Goal: Task Accomplishment & Management: Complete application form

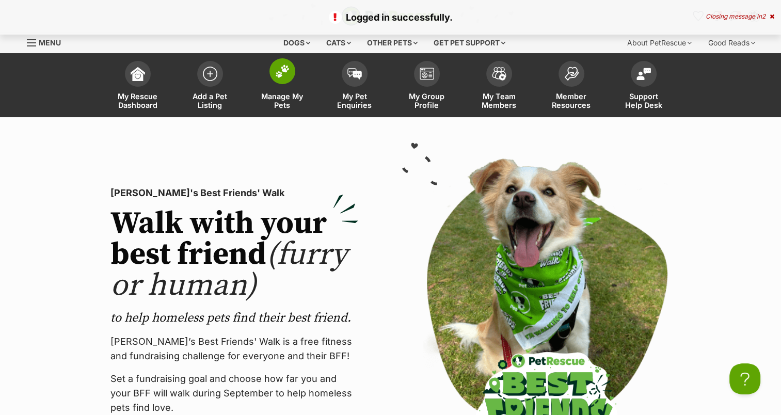
click at [288, 71] on img at bounding box center [282, 71] width 14 height 13
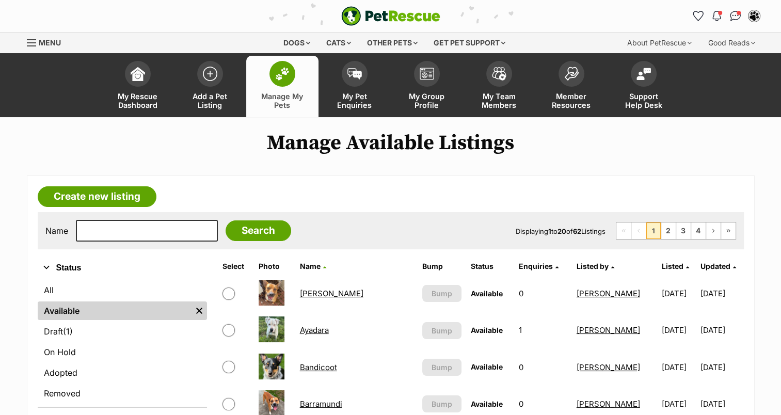
click at [326, 289] on link "Ashley Harriet" at bounding box center [331, 294] width 63 height 10
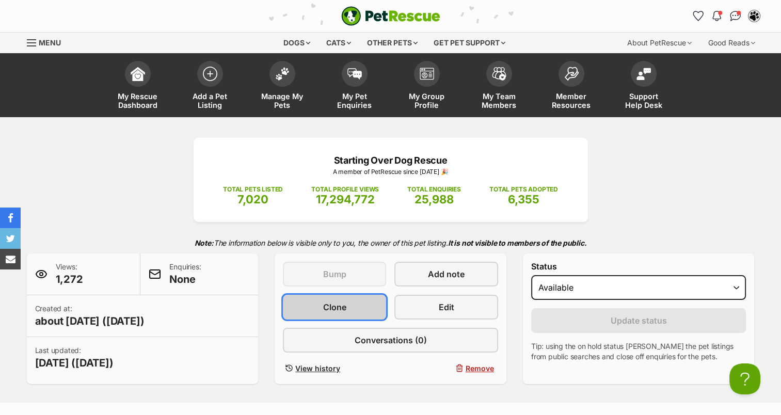
click at [350, 304] on link "Clone" at bounding box center [334, 307] width 103 height 25
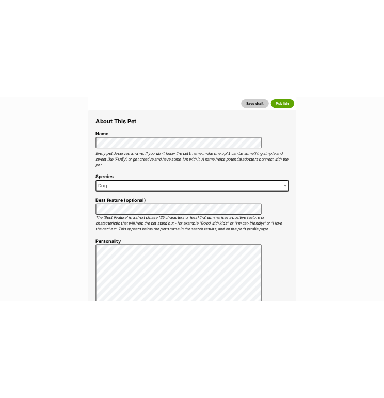
scroll to position [361, 0]
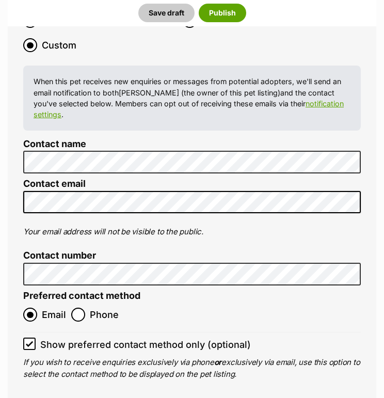
scroll to position [4217, 0]
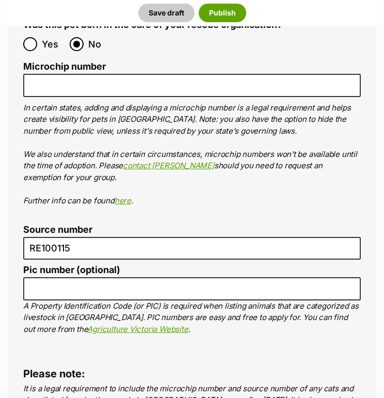
scroll to position [3652, 0]
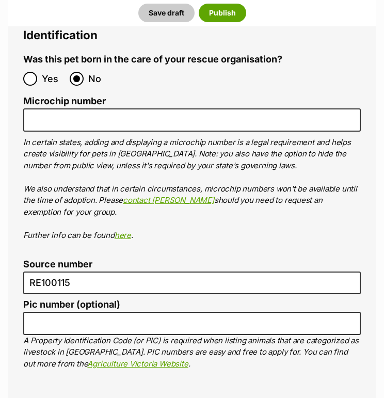
click at [53, 96] on ol "Microchip number In certain states, adding and displaying a microchip number is…" at bounding box center [192, 168] width 338 height 145
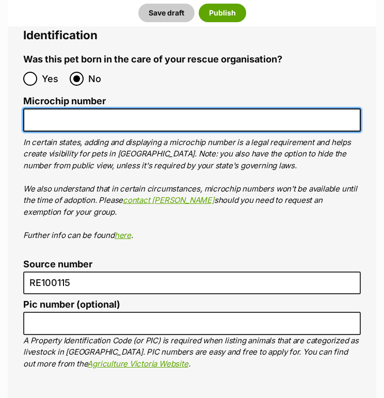
click at [45, 108] on input "Microchip number" at bounding box center [192, 119] width 338 height 23
paste input "Kindle is a gorgeous"
drag, startPoint x: 151, startPoint y: 77, endPoint x: -56, endPoint y: 87, distance: 207.2
paste input "978142000362123"
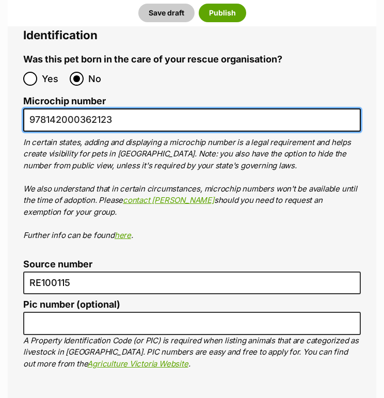
click at [47, 108] on input "978142000362123" at bounding box center [192, 119] width 338 height 23
type input "978142000362123"
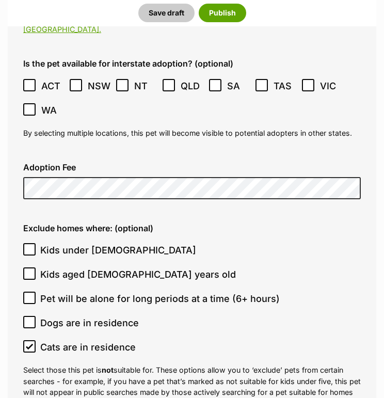
scroll to position [2827, 0]
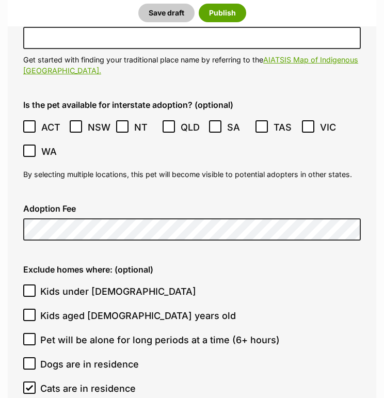
click at [29, 386] on icon at bounding box center [29, 388] width 6 height 5
click at [29, 381] on input "Cats are in residence" at bounding box center [29, 387] width 12 height 12
checkbox input "false"
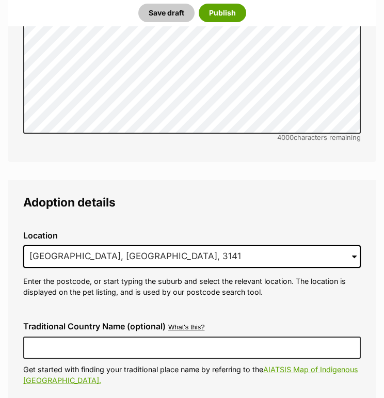
scroll to position [2490, 0]
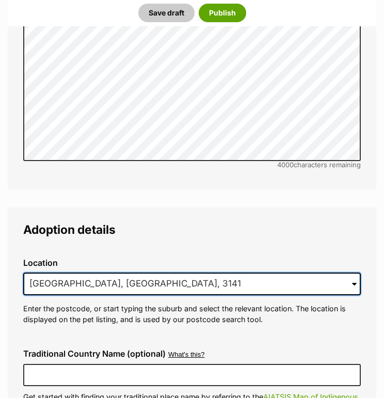
drag, startPoint x: 145, startPoint y: 252, endPoint x: -115, endPoint y: 219, distance: 261.2
click at [0, 219] on html "Skip to main content Log in to favourite this pet Log in Or sign up Search PetR…" at bounding box center [192, 344] width 384 height 5669
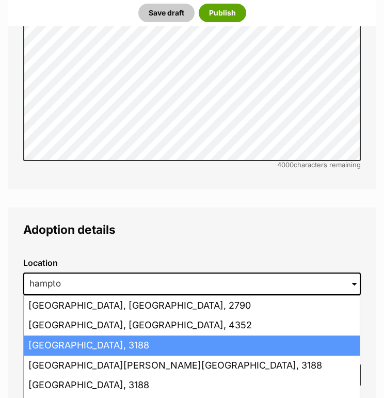
click at [72, 336] on li "Hampton East, Victoria, 3188" at bounding box center [192, 346] width 336 height 20
type input "Hampton East, Victoria, 3188"
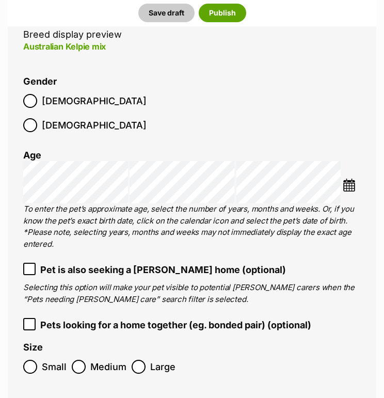
scroll to position [1561, 0]
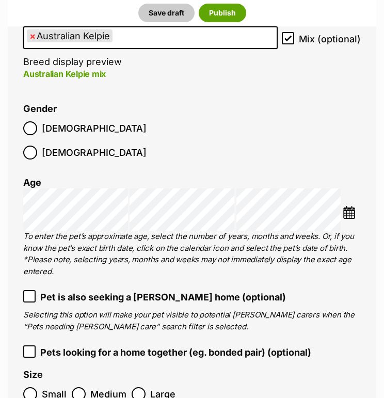
click at [352, 206] on img at bounding box center [349, 212] width 13 height 13
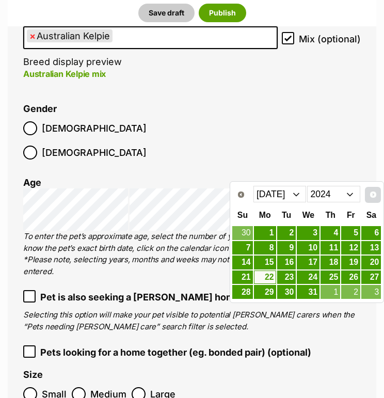
click at [374, 199] on span "Next" at bounding box center [373, 194] width 8 height 8
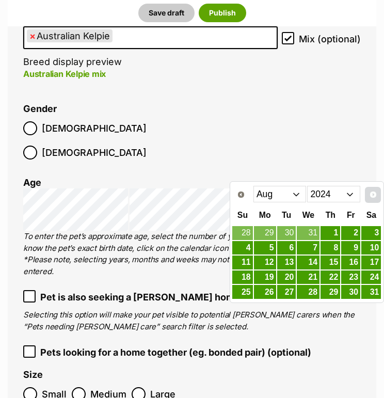
click at [374, 199] on span "Next" at bounding box center [373, 194] width 8 height 8
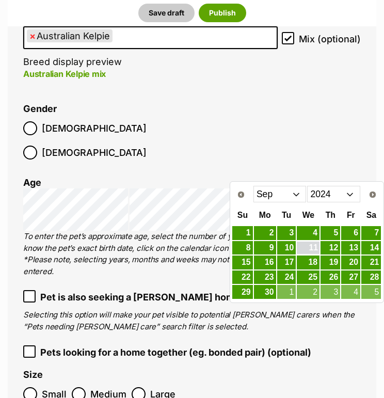
click at [320, 250] on link "11" at bounding box center [308, 248] width 23 height 13
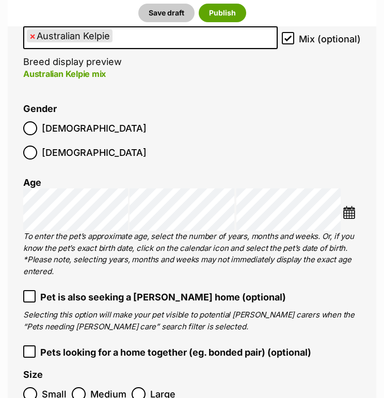
click at [33, 39] on span "×" at bounding box center [32, 35] width 6 height 13
select select
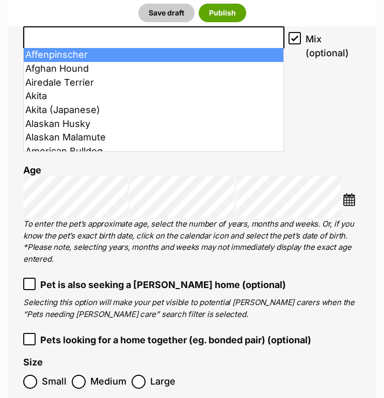
click at [50, 38] on input "search" at bounding box center [154, 35] width 254 height 11
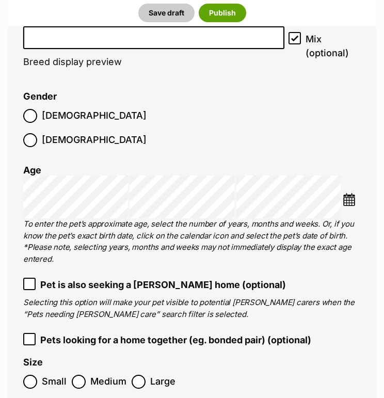
click at [50, 38] on input "search" at bounding box center [154, 35] width 254 height 11
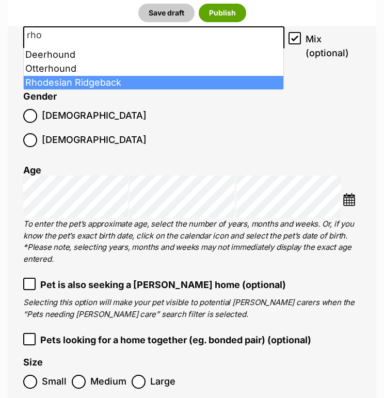
type input "rho"
select select "176"
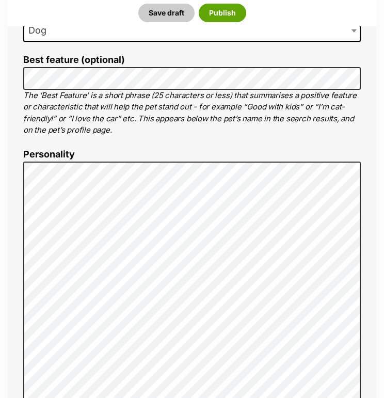
scroll to position [518, 0]
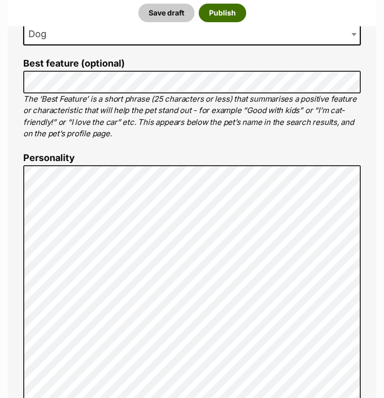
click at [230, 12] on button "Publish" at bounding box center [222, 13] width 47 height 19
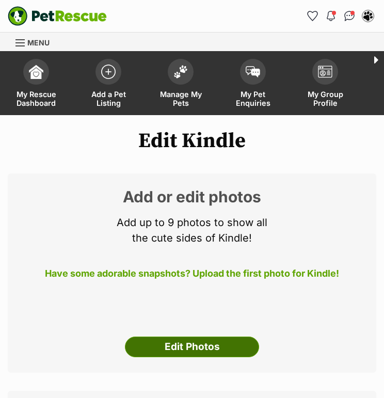
click at [202, 342] on link "Edit Photos" at bounding box center [192, 347] width 134 height 21
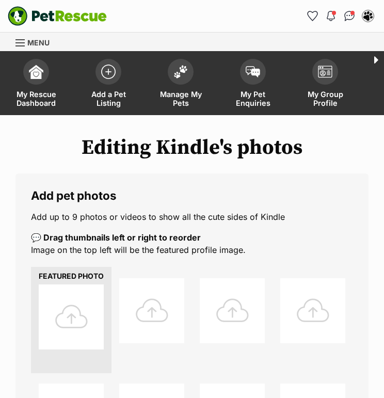
scroll to position [348, 0]
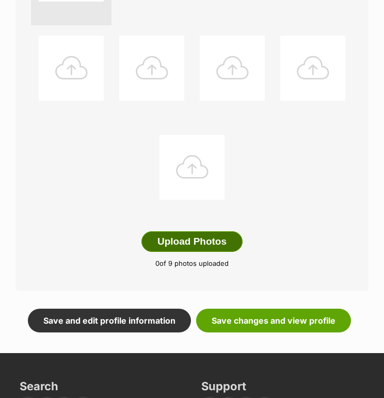
click at [202, 247] on button "Upload Photos" at bounding box center [191, 241] width 101 height 21
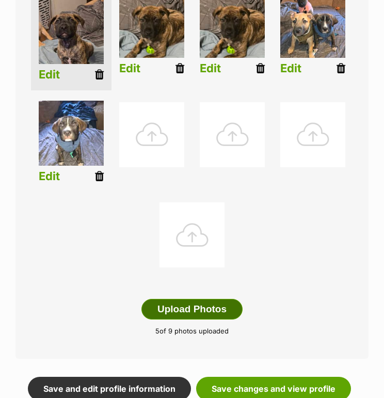
scroll to position [352, 0]
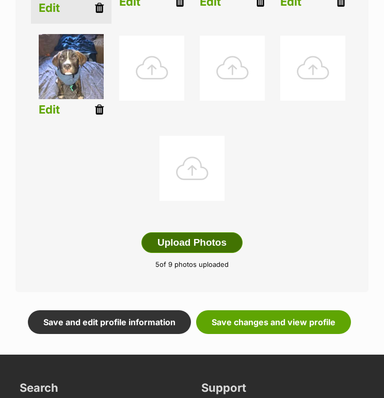
click at [205, 244] on button "Upload Photos" at bounding box center [191, 242] width 101 height 21
click at [98, 115] on icon at bounding box center [99, 109] width 9 height 11
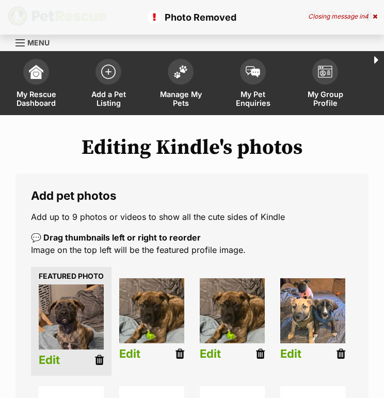
click at [98, 365] on icon at bounding box center [99, 359] width 9 height 11
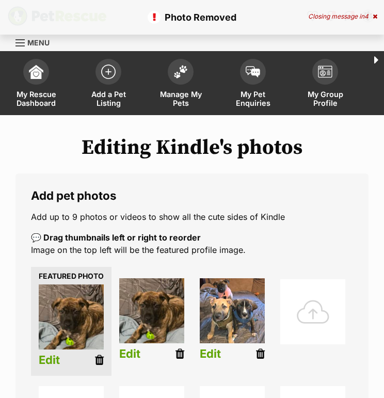
click at [100, 365] on icon at bounding box center [99, 359] width 9 height 11
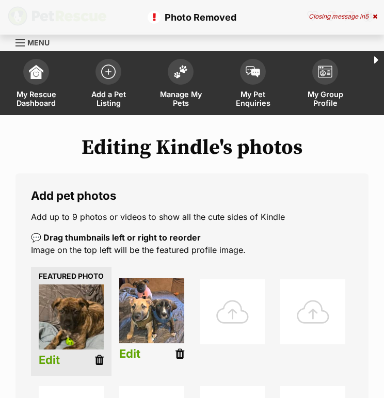
click at [101, 364] on icon at bounding box center [99, 359] width 9 height 11
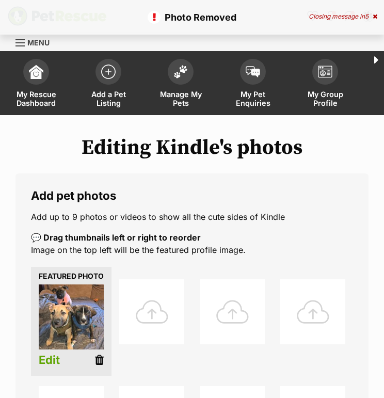
click at [97, 365] on icon at bounding box center [99, 359] width 9 height 11
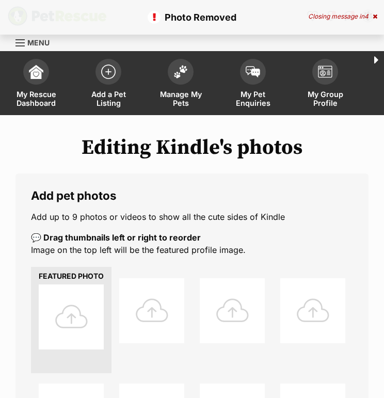
scroll to position [348, 0]
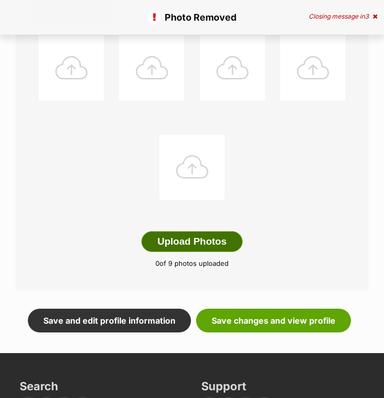
click at [199, 252] on button "Upload Photos" at bounding box center [191, 241] width 101 height 21
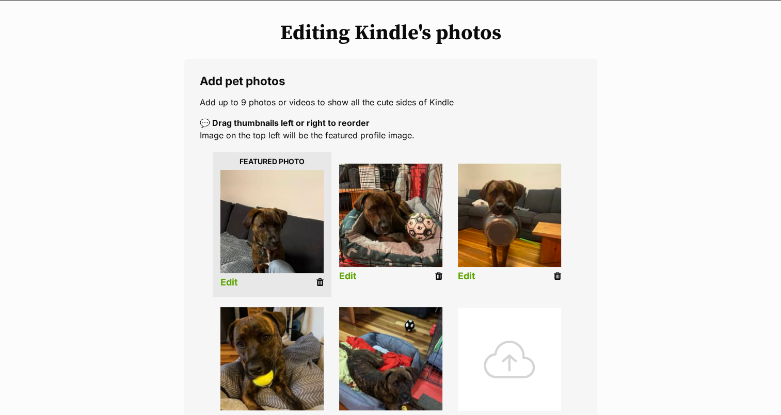
scroll to position [165, 0]
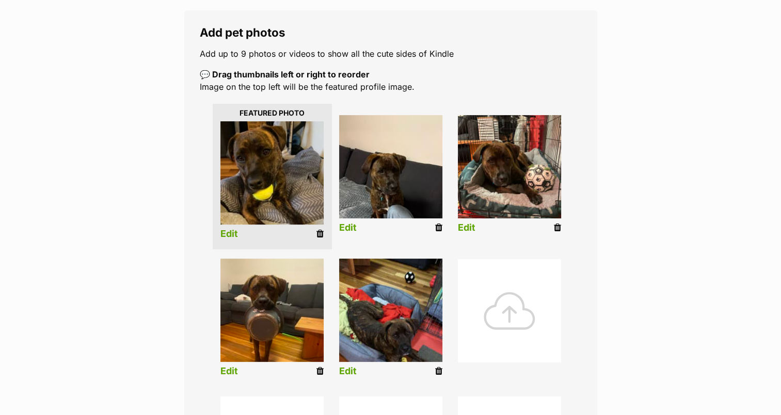
click at [226, 233] on link "Edit" at bounding box center [229, 234] width 18 height 11
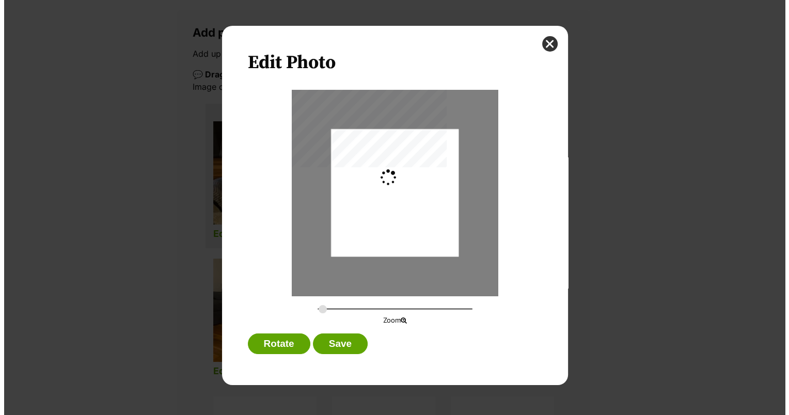
scroll to position [0, 0]
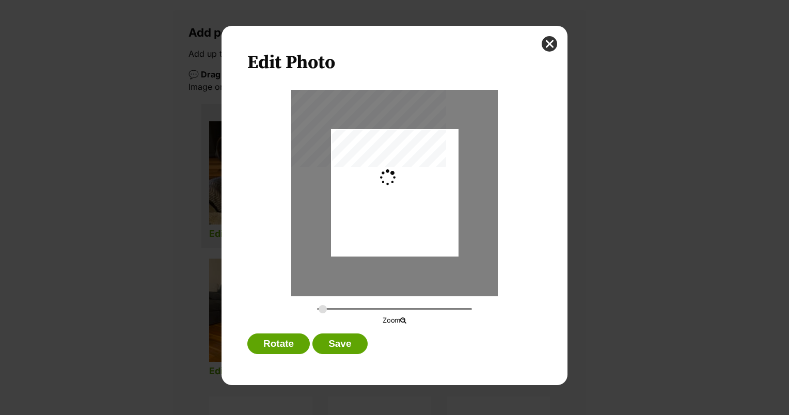
type input "0.2744"
drag, startPoint x: 374, startPoint y: 188, endPoint x: 381, endPoint y: 207, distance: 19.8
click at [381, 207] on div "Dialog Window - Close (Press escape to close)" at bounding box center [394, 211] width 127 height 170
click at [347, 343] on button "Save" at bounding box center [339, 343] width 55 height 21
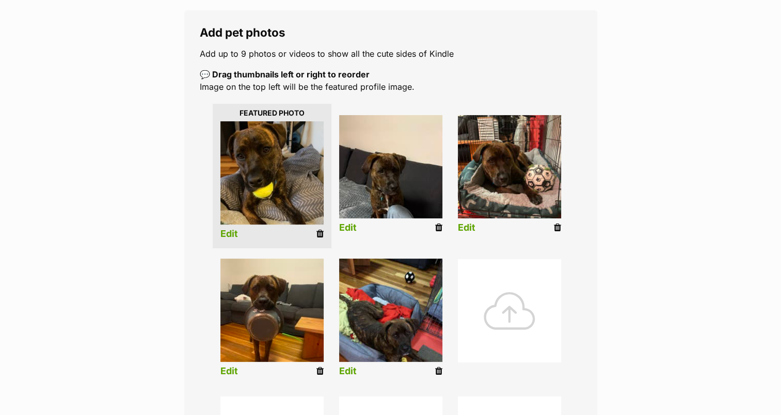
scroll to position [528, 0]
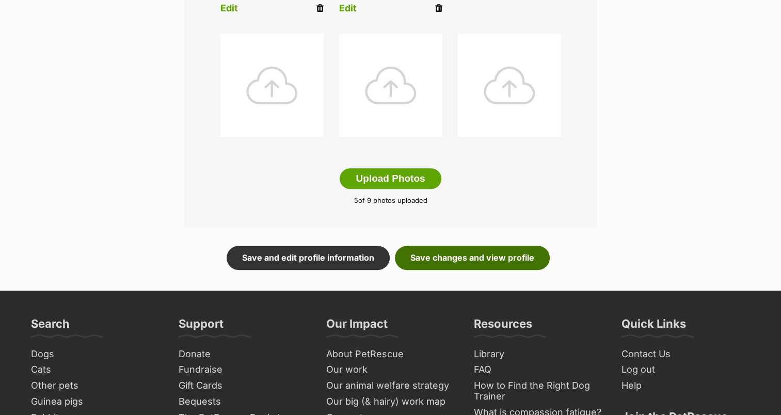
click at [384, 257] on link "Save changes and view profile" at bounding box center [472, 258] width 155 height 24
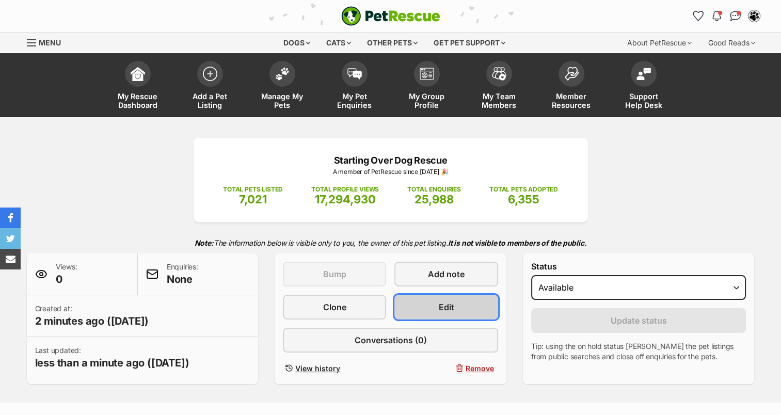
click at [471, 305] on link "Edit" at bounding box center [445, 307] width 103 height 25
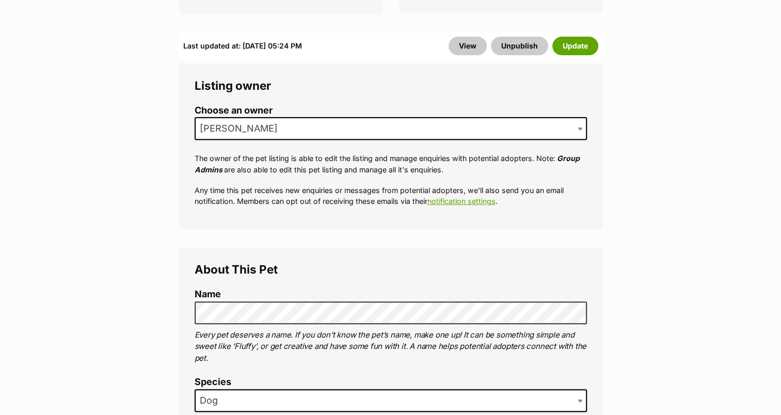
scroll to position [726, 0]
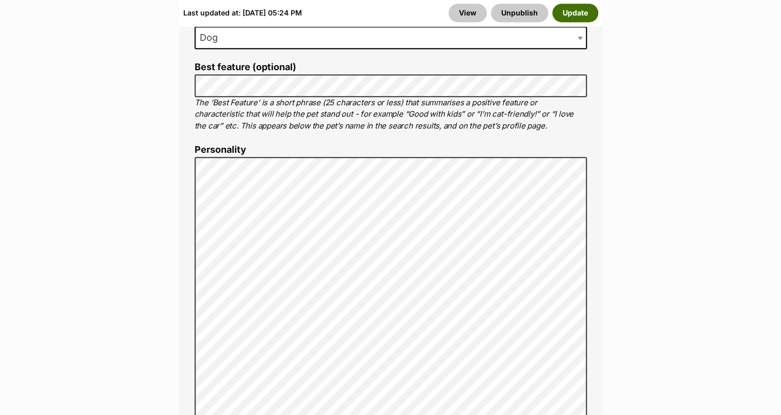
click at [576, 12] on button "Update" at bounding box center [575, 13] width 46 height 19
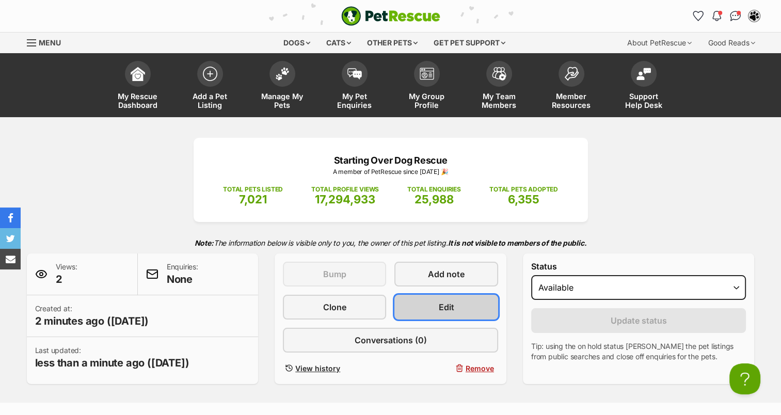
click at [450, 305] on span "Edit" at bounding box center [446, 307] width 15 height 12
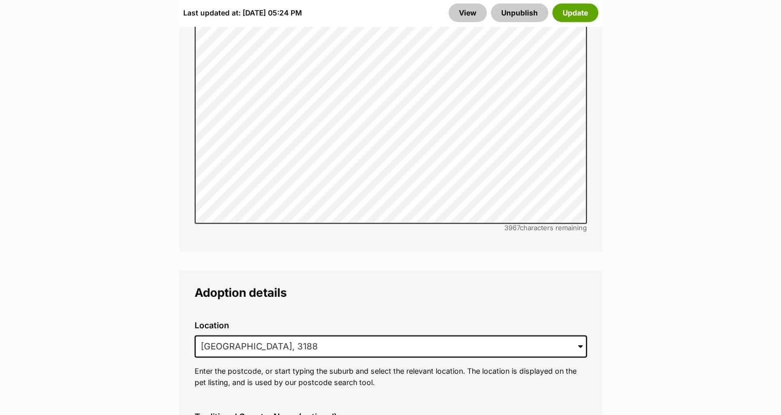
scroll to position [2903, 0]
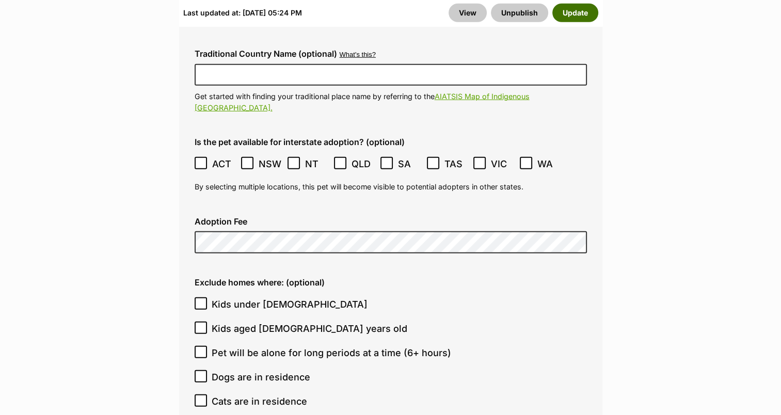
click at [581, 13] on button "Update" at bounding box center [575, 13] width 46 height 19
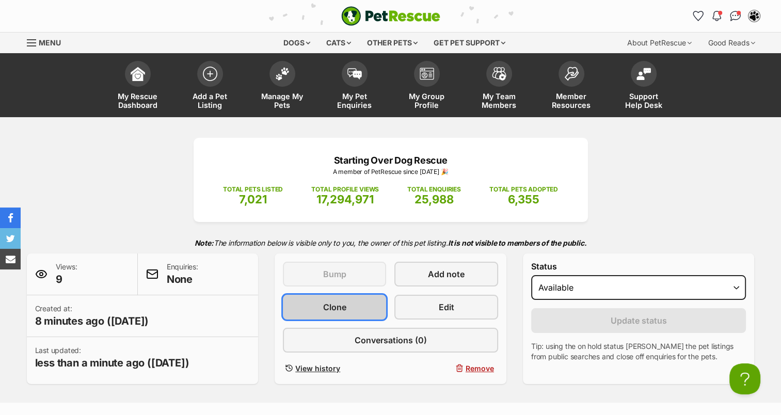
click at [362, 310] on link "Clone" at bounding box center [334, 307] width 103 height 25
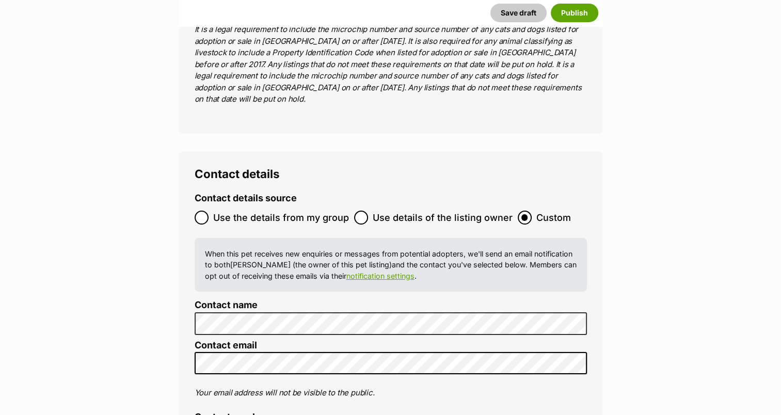
scroll to position [3834, 0]
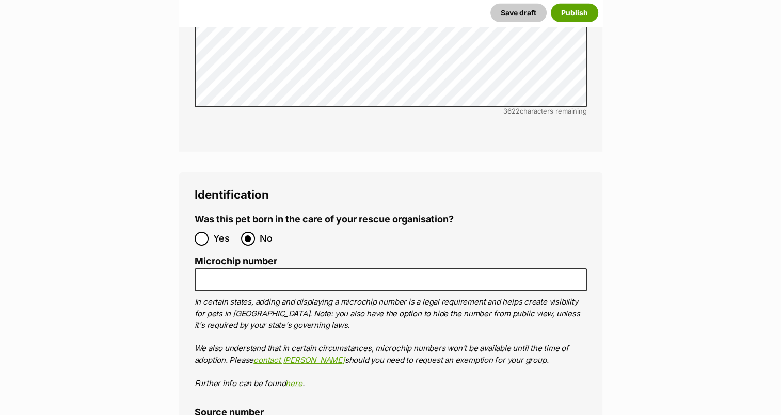
scroll to position [3256, 0]
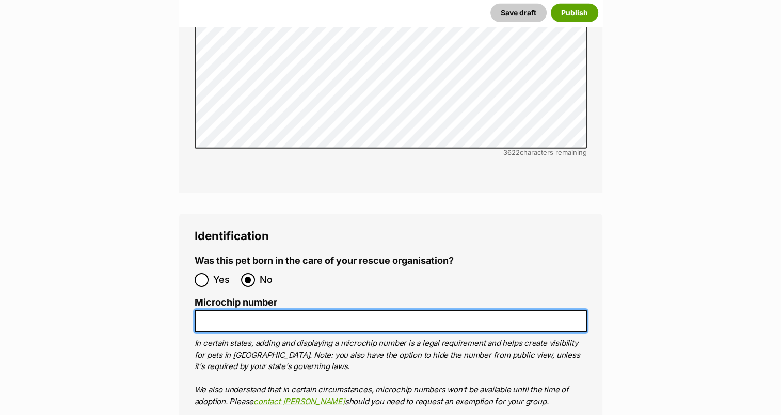
click at [201, 310] on input "Microchip number" at bounding box center [391, 321] width 392 height 23
paste input "953010007726831"
click at [216, 310] on input "953010007726831" at bounding box center [391, 321] width 392 height 23
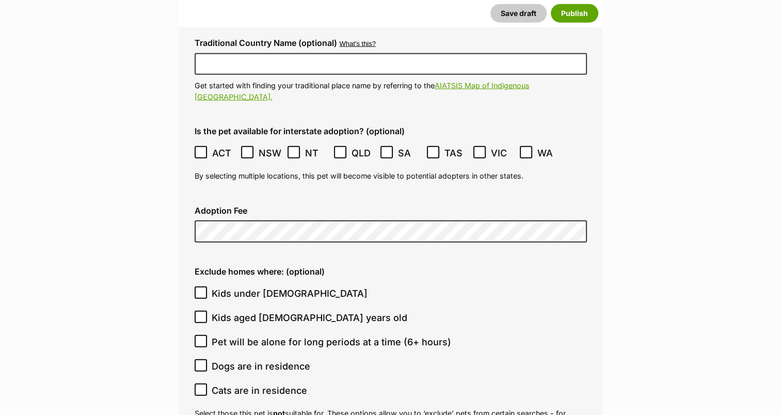
scroll to position [2609, 0]
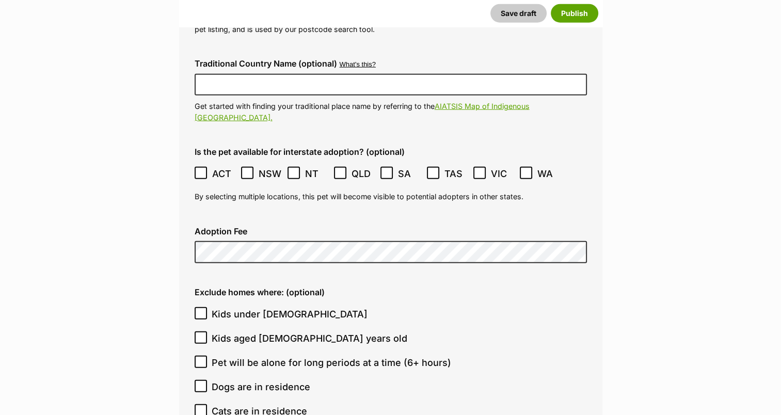
type input "953010007726831"
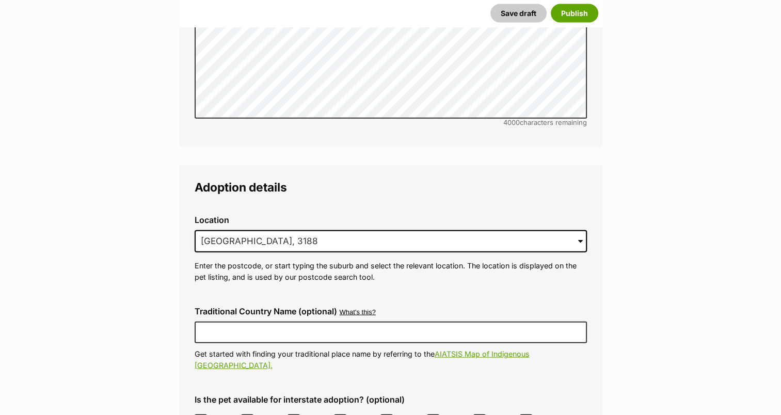
scroll to position [2334, 0]
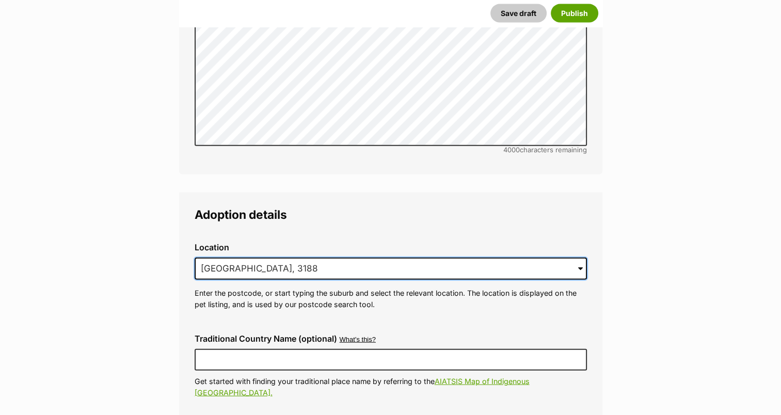
drag, startPoint x: 312, startPoint y: 244, endPoint x: 42, endPoint y: 197, distance: 274.1
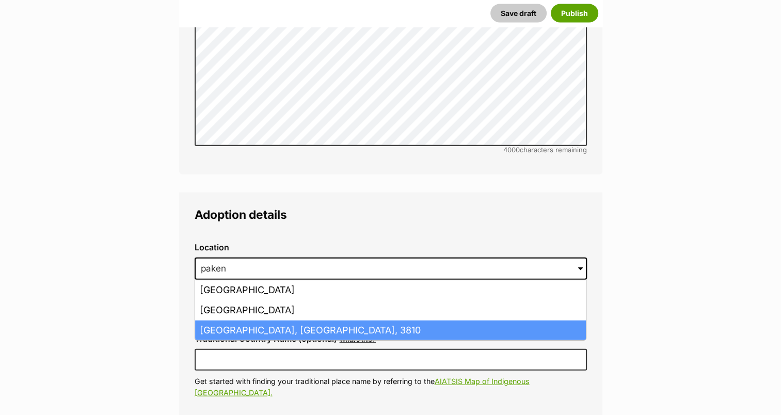
click at [206, 321] on li "Pakenham, Victoria, 3810" at bounding box center [390, 331] width 391 height 20
type input "Pakenham, Victoria, 3810"
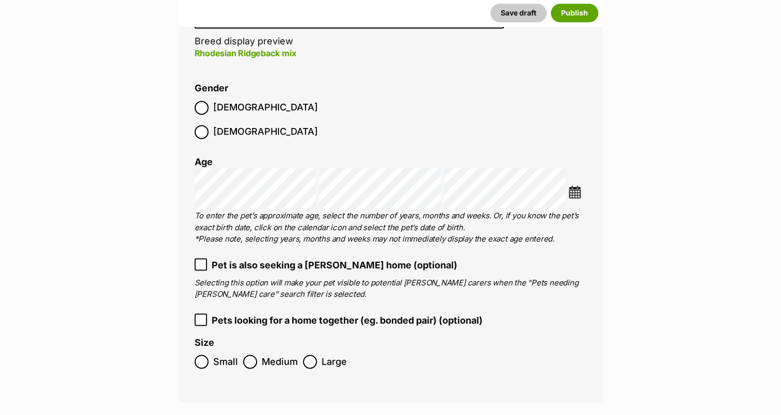
scroll to position [1392, 0]
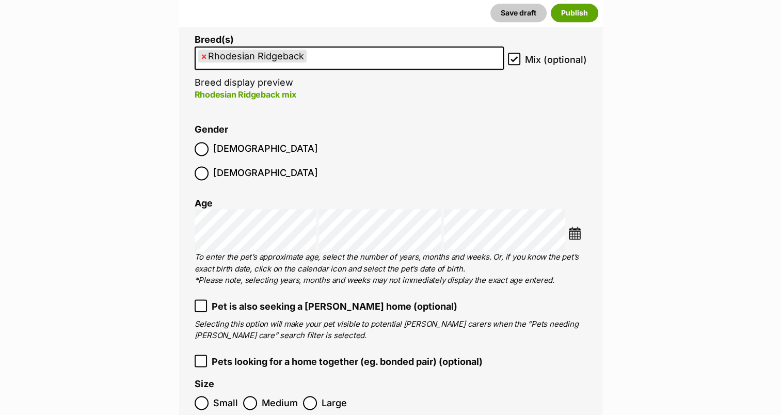
click at [571, 227] on img at bounding box center [574, 233] width 13 height 13
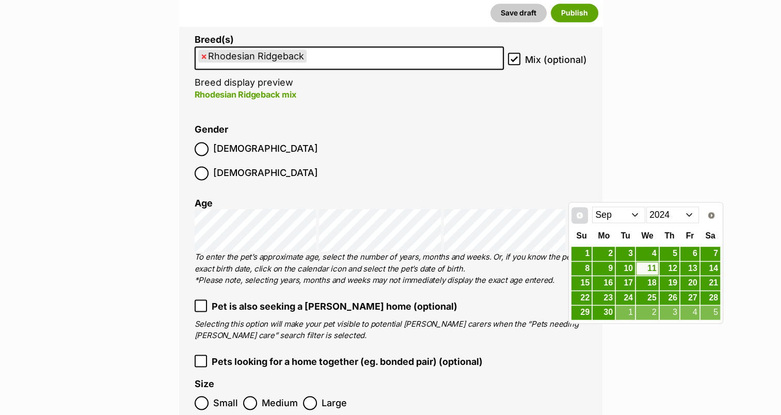
click at [581, 215] on span "Prev" at bounding box center [580, 215] width 8 height 8
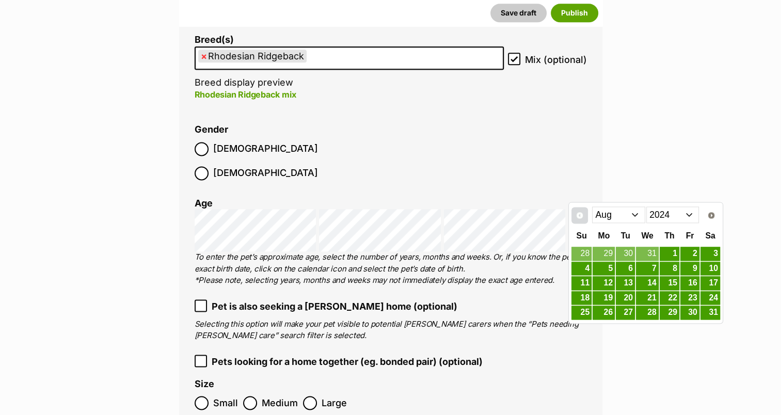
click at [581, 215] on span "Prev" at bounding box center [580, 215] width 8 height 8
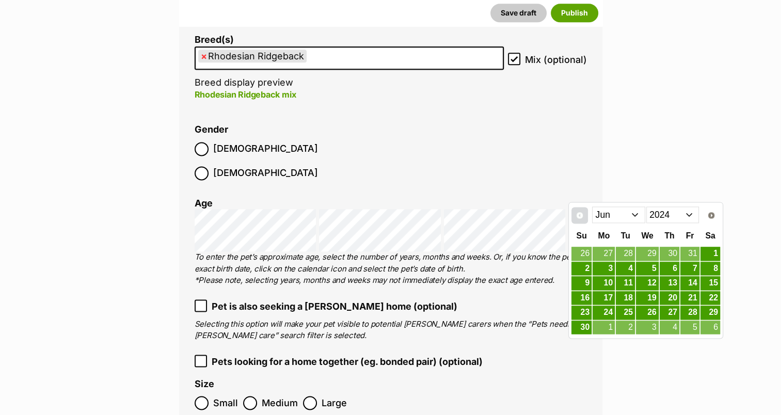
click at [581, 215] on span "Prev" at bounding box center [580, 215] width 8 height 8
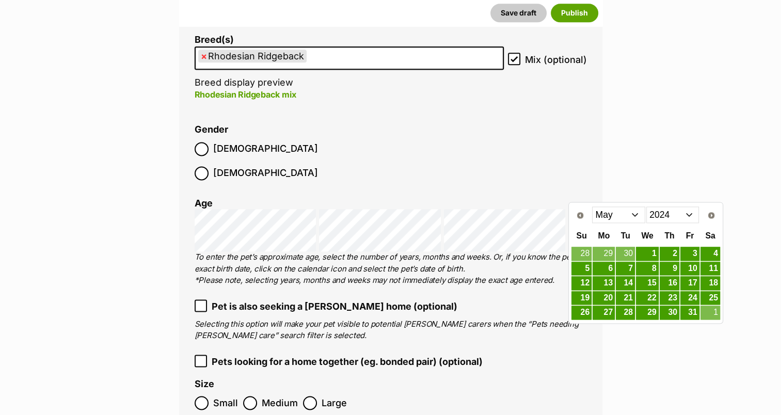
click at [690, 215] on select "2014 2015 2016 2017 2018 2019 2020 2021 2022 2023 2024 2025" at bounding box center [672, 214] width 53 height 17
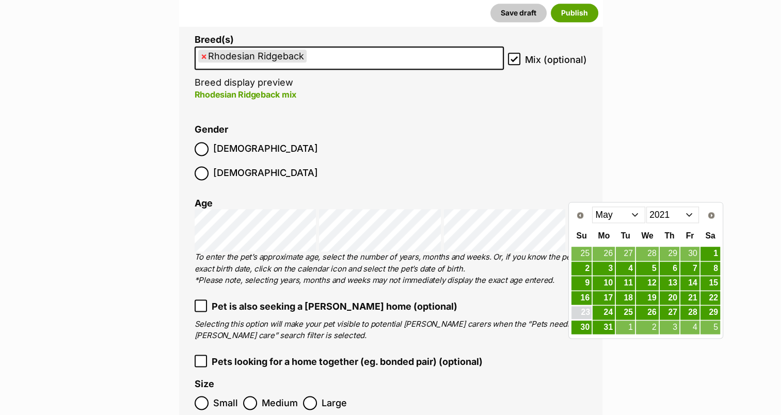
click at [584, 310] on link "23" at bounding box center [581, 312] width 20 height 13
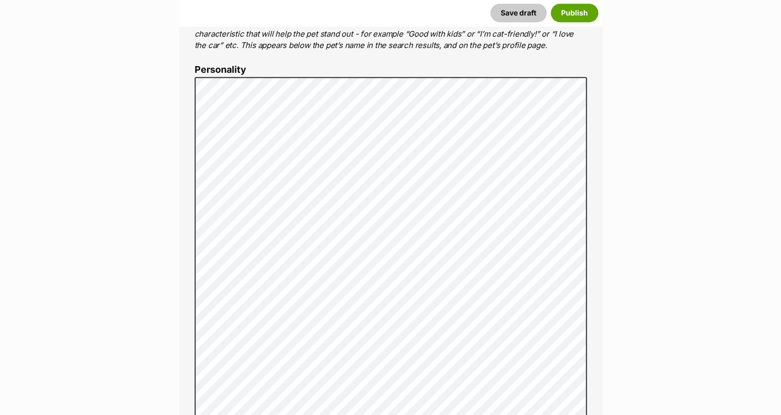
scroll to position [538, 0]
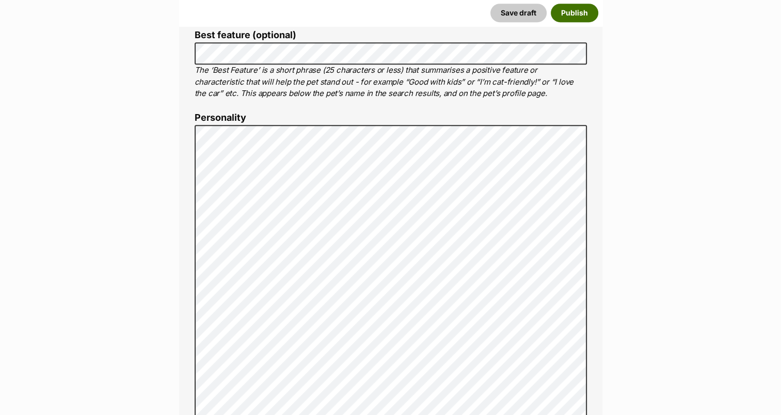
click at [582, 15] on button "Publish" at bounding box center [574, 13] width 47 height 19
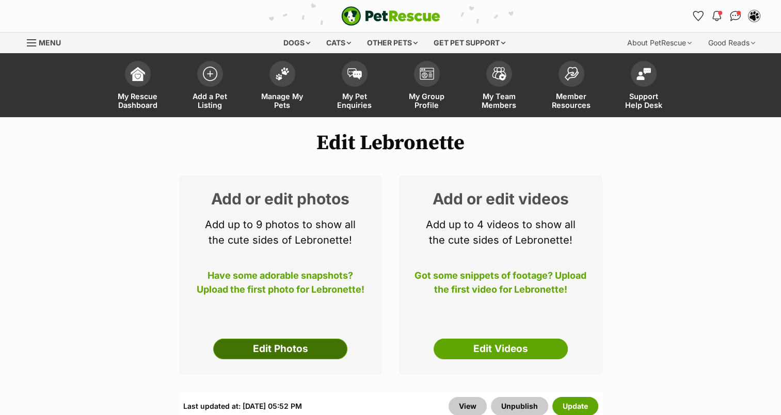
click at [294, 348] on link "Edit Photos" at bounding box center [280, 349] width 134 height 21
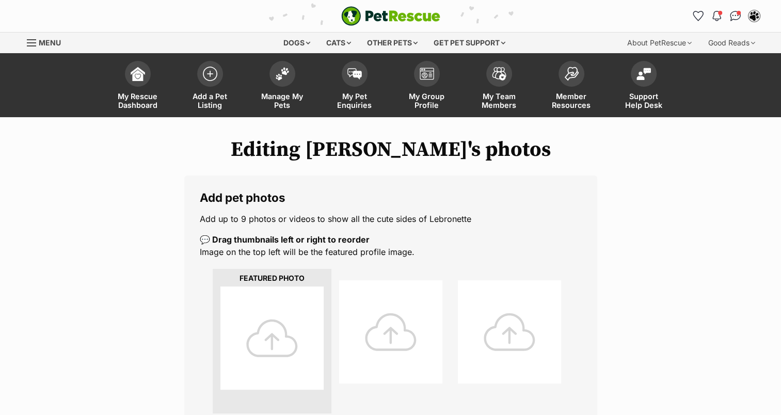
scroll to position [363, 0]
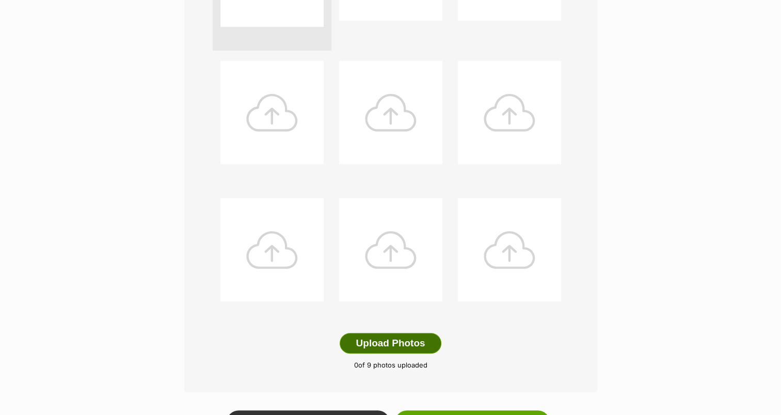
click at [401, 349] on button "Upload Photos" at bounding box center [390, 343] width 101 height 21
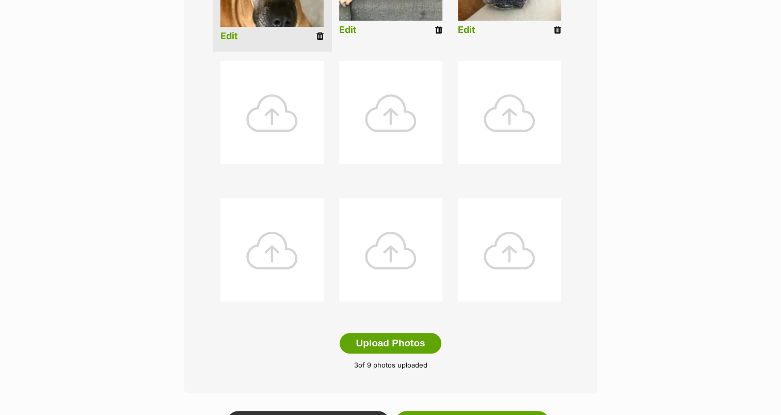
click at [320, 39] on icon at bounding box center [319, 35] width 7 height 9
click at [231, 37] on link "Edit" at bounding box center [229, 36] width 18 height 11
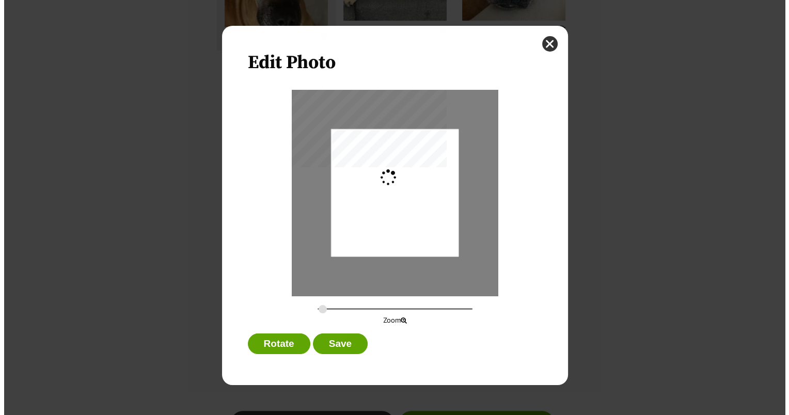
scroll to position [0, 0]
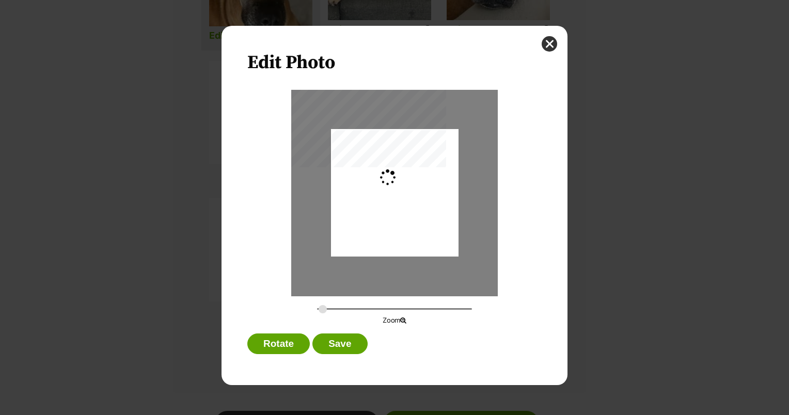
type input "0.2744"
drag, startPoint x: 429, startPoint y: 177, endPoint x: 439, endPoint y: 159, distance: 19.7
click at [439, 159] on div "Dialog Window - Close (Press escape to close)" at bounding box center [394, 181] width 127 height 170
click at [550, 46] on button "close" at bounding box center [548, 43] width 15 height 15
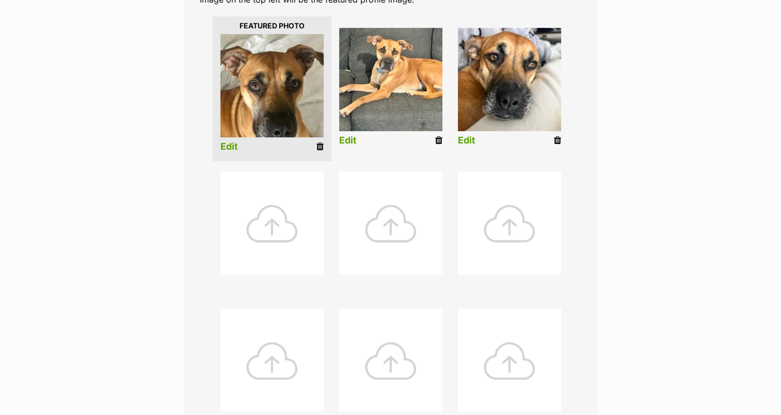
scroll to position [225, 0]
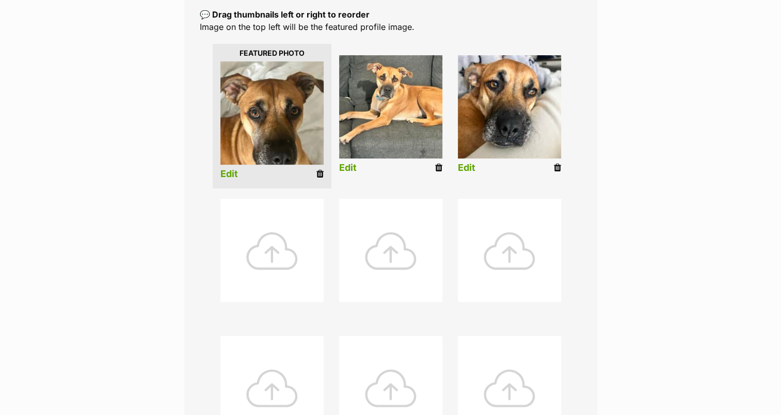
click at [416, 130] on img at bounding box center [390, 106] width 103 height 103
click at [232, 173] on link "Edit" at bounding box center [229, 174] width 18 height 11
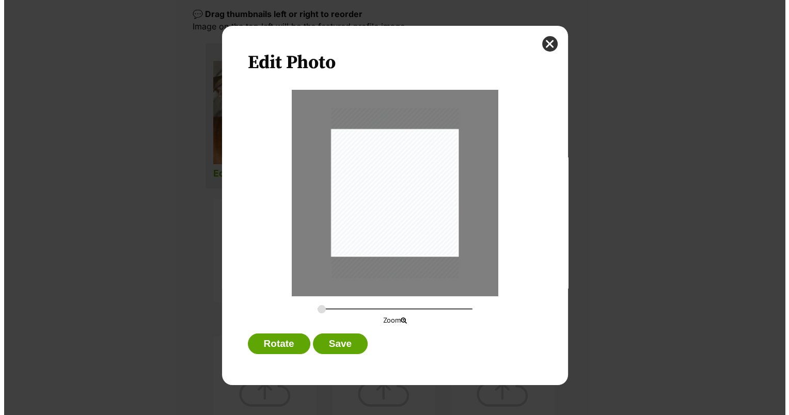
scroll to position [0, 0]
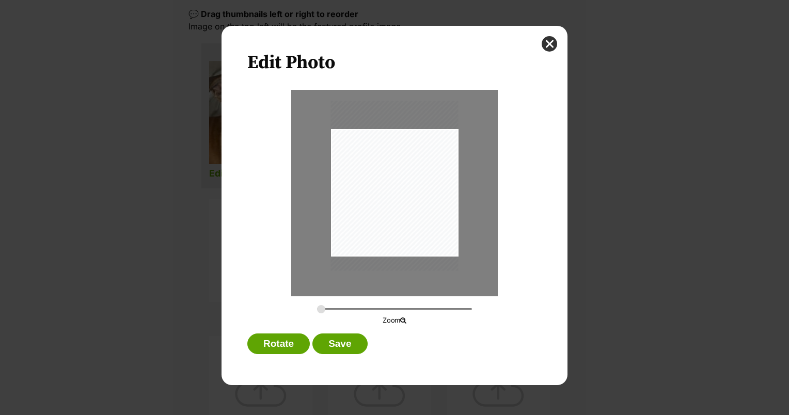
drag, startPoint x: 392, startPoint y: 212, endPoint x: 398, endPoint y: 205, distance: 9.5
click at [398, 205] on div "Dialog Window - Close (Press escape to close)" at bounding box center [394, 186] width 127 height 170
click at [341, 347] on button "Save" at bounding box center [339, 343] width 55 height 21
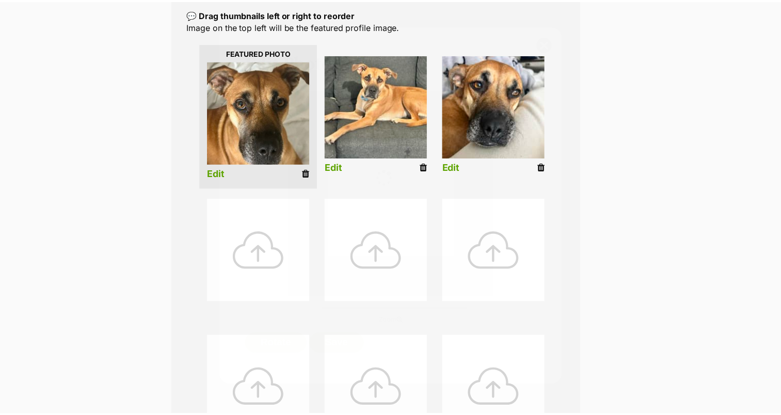
scroll to position [225, 0]
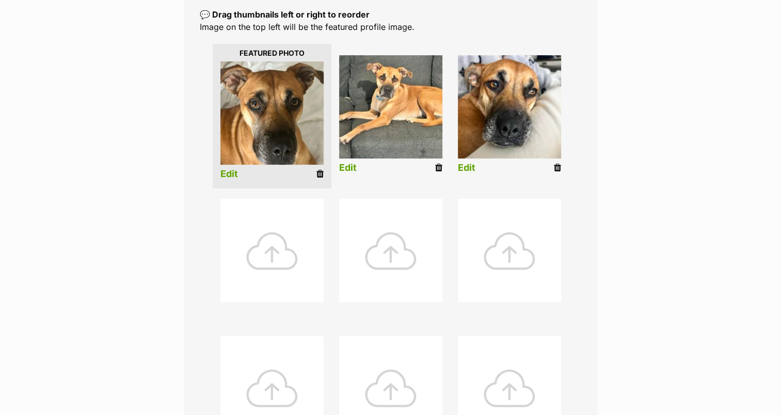
drag, startPoint x: 779, startPoint y: 344, endPoint x: 788, endPoint y: 349, distance: 10.2
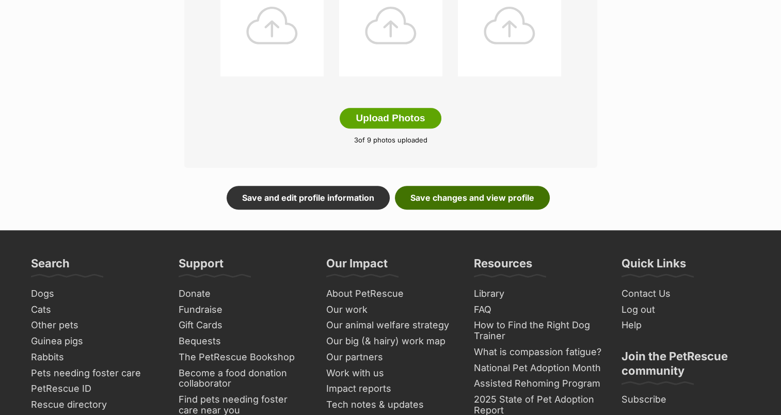
click at [500, 204] on link "Save changes and view profile" at bounding box center [472, 198] width 155 height 24
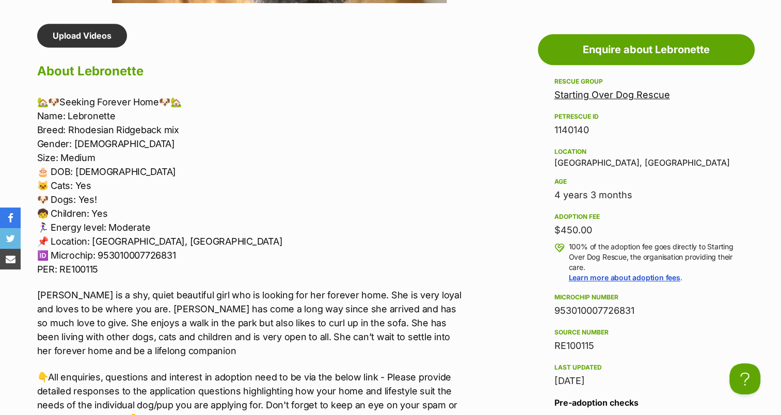
scroll to position [962, 0]
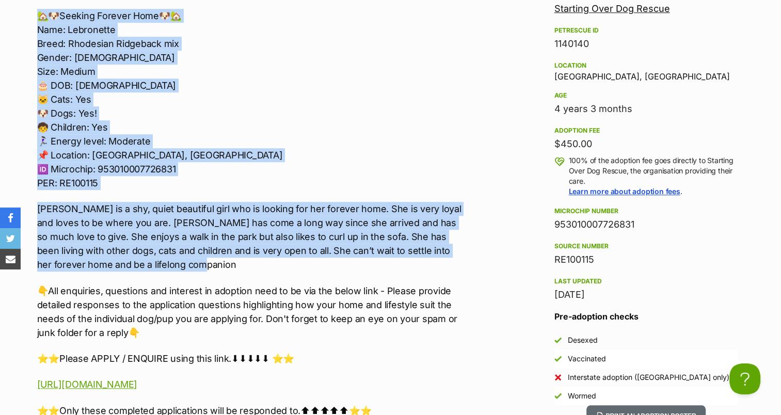
drag, startPoint x: 34, startPoint y: 180, endPoint x: 268, endPoint y: 265, distance: 249.0
click at [268, 265] on div "Upload Videos About Lebronette 🏡🐶Seeking Forever Home🐶🏡 Name: [PERSON_NAME]: Rh…" at bounding box center [245, 312] width 437 height 749
copy div "About [PERSON_NAME] 🏡🐶Seeking Forever Home🐶🏡 Name: [PERSON_NAME]: Rhodesian Rid…"
